Goal: Task Accomplishment & Management: Use online tool/utility

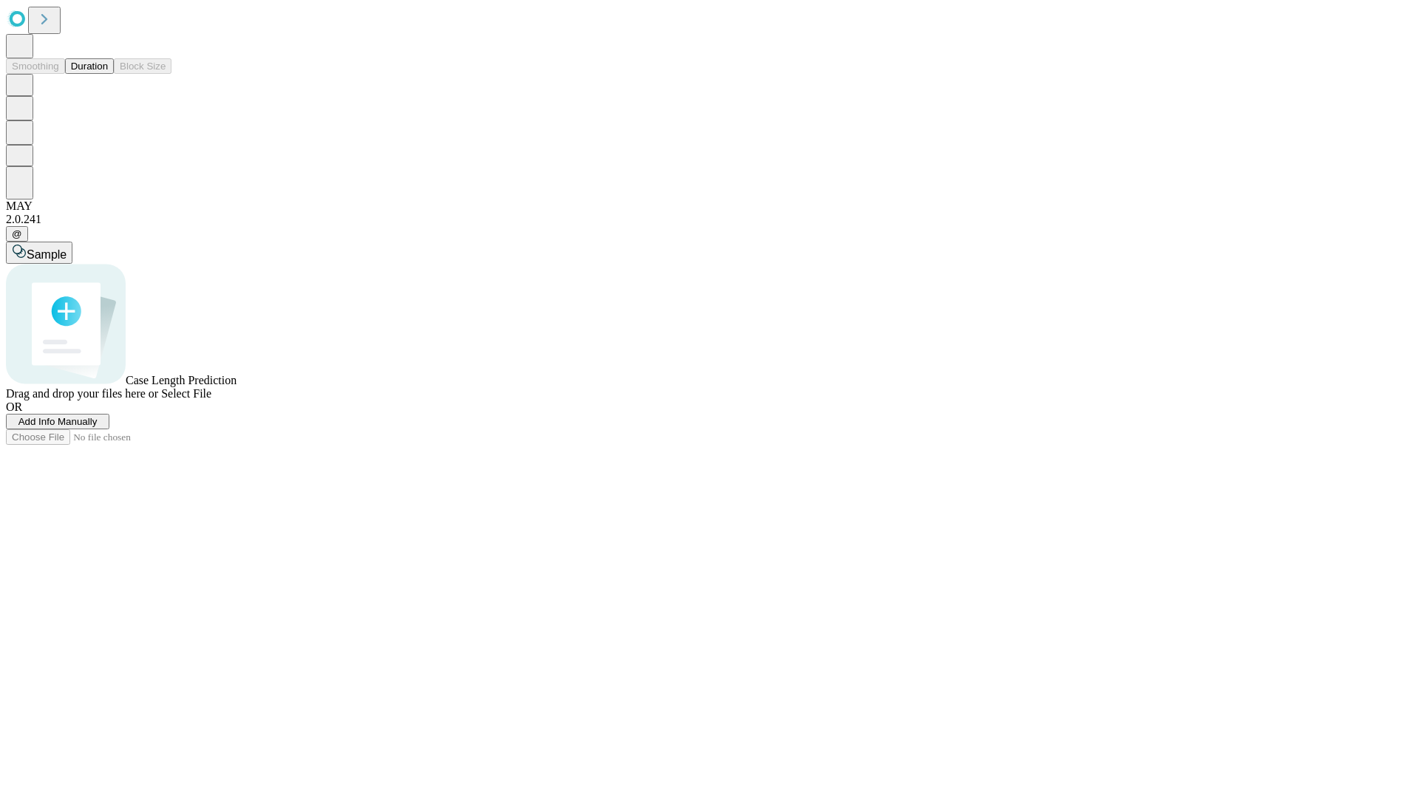
click at [108, 74] on button "Duration" at bounding box center [89, 66] width 49 height 16
click at [98, 427] on span "Add Info Manually" at bounding box center [57, 421] width 79 height 11
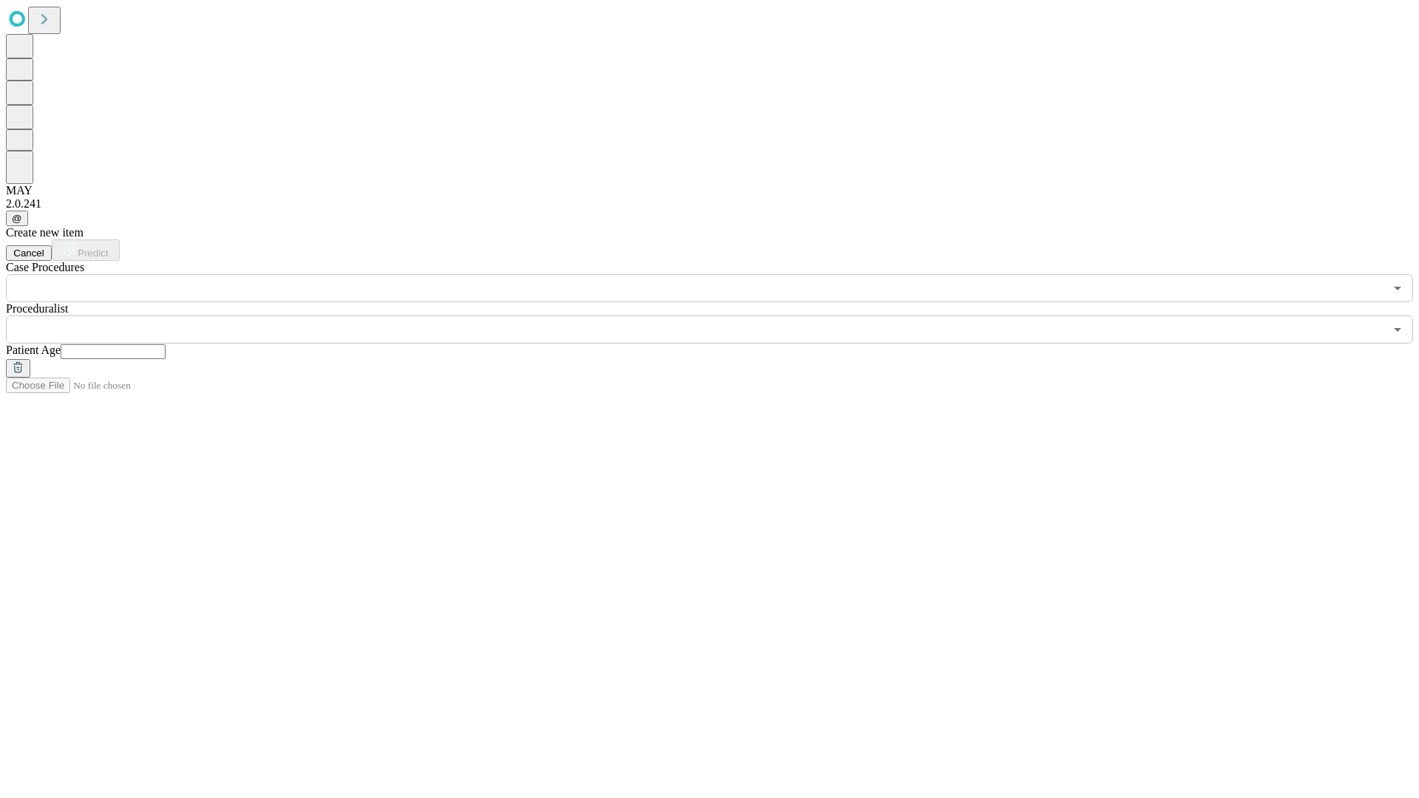
click at [166, 344] on input "text" at bounding box center [113, 351] width 105 height 15
type input "**"
click at [720, 316] on input "text" at bounding box center [695, 330] width 1378 height 28
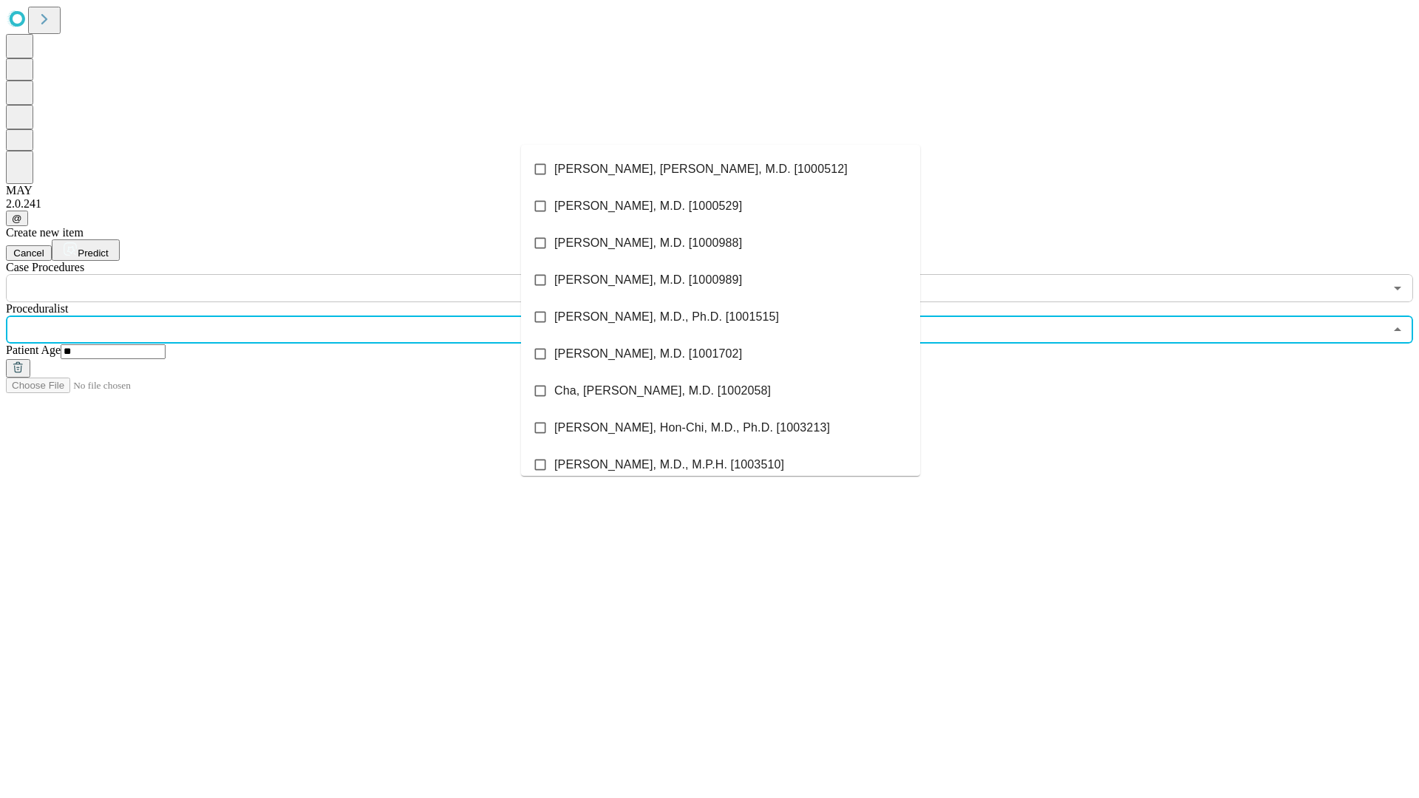
click at [721, 169] on li "[PERSON_NAME], [PERSON_NAME], M.D. [1000512]" at bounding box center [720, 169] width 399 height 37
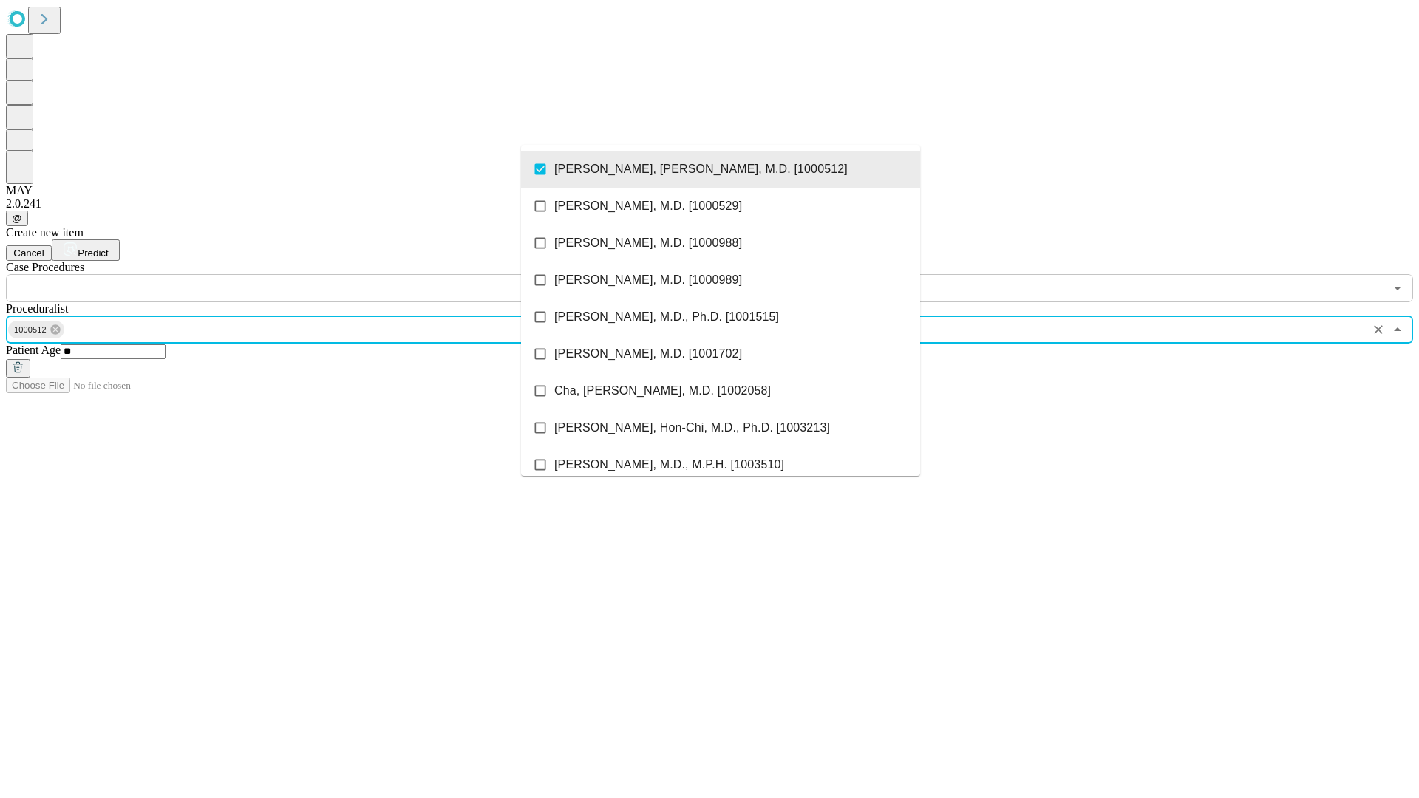
click at [310, 274] on input "text" at bounding box center [695, 288] width 1378 height 28
